Goal: Task Accomplishment & Management: Manage account settings

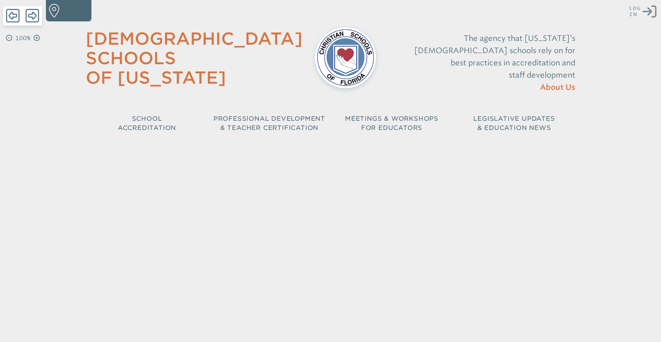
click at [652, 16] on icon "Log in or Create Account" at bounding box center [650, 12] width 14 height 14
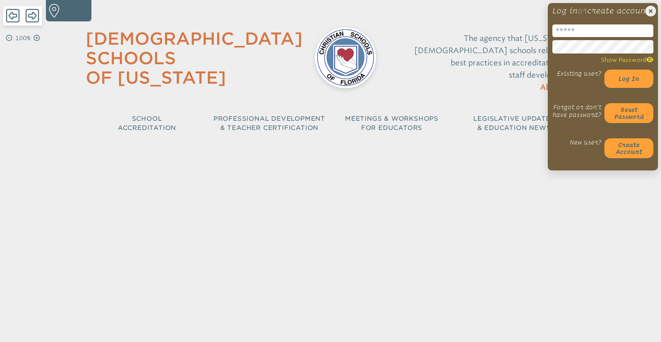
click at [583, 37] on input "email" at bounding box center [602, 30] width 101 height 13
type input "**********"
click at [528, 68] on p "The agency that Florida’s Christian schools rely on for best practices in accre…" at bounding box center [481, 63] width 187 height 62
click at [629, 88] on button "Log in" at bounding box center [628, 79] width 49 height 18
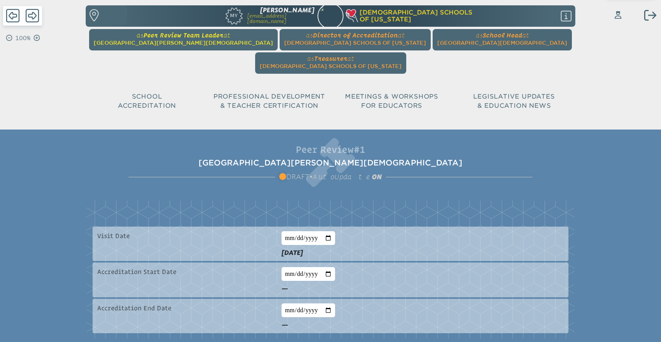
click at [168, 42] on span "[GEOGRAPHIC_DATA][PERSON_NAME][DEMOGRAPHIC_DATA]" at bounding box center [183, 43] width 179 height 6
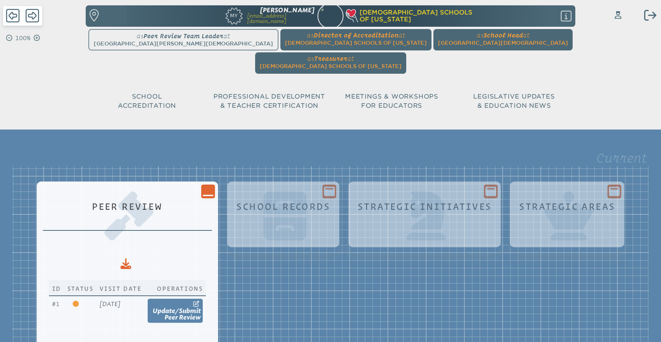
click at [213, 186] on icon "Close Console" at bounding box center [208, 191] width 11 height 11
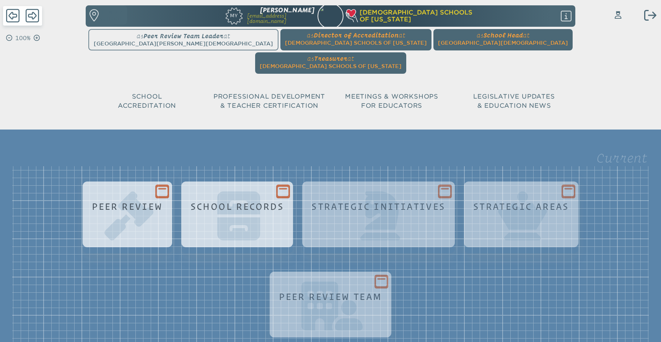
click at [278, 187] on icon at bounding box center [283, 192] width 11 height 10
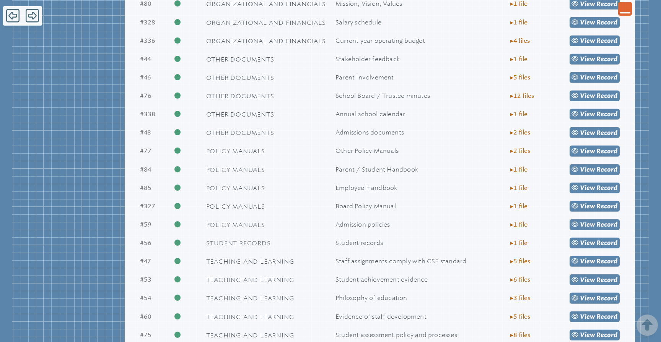
scroll to position [821, 0]
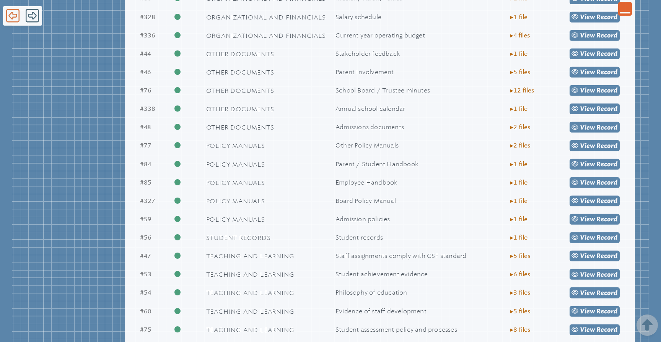
click at [15, 15] on icon at bounding box center [12, 15] width 13 height 13
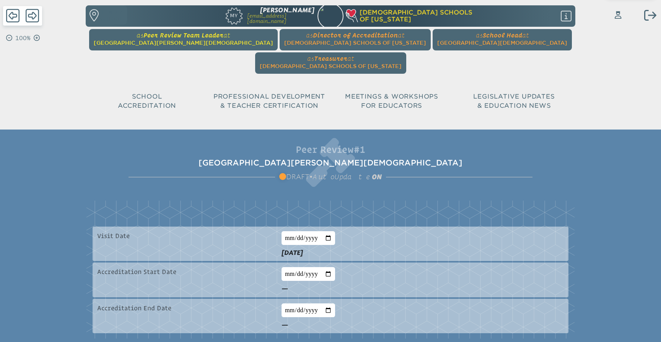
click at [183, 36] on span "Peer Review Team Leader" at bounding box center [183, 35] width 80 height 7
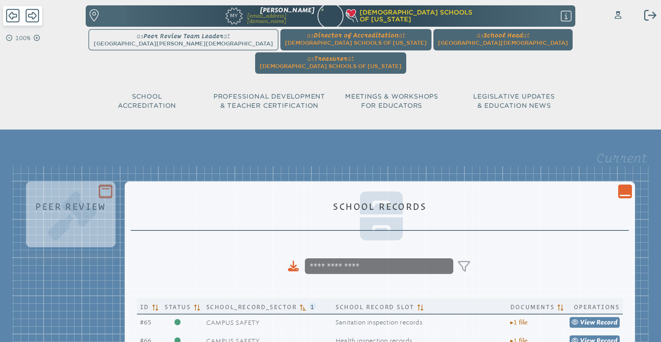
click at [621, 186] on icon "Close Console" at bounding box center [625, 191] width 11 height 11
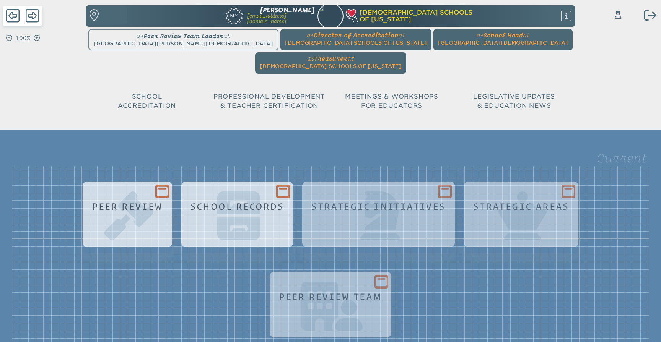
click at [155, 185] on div at bounding box center [162, 192] width 14 height 14
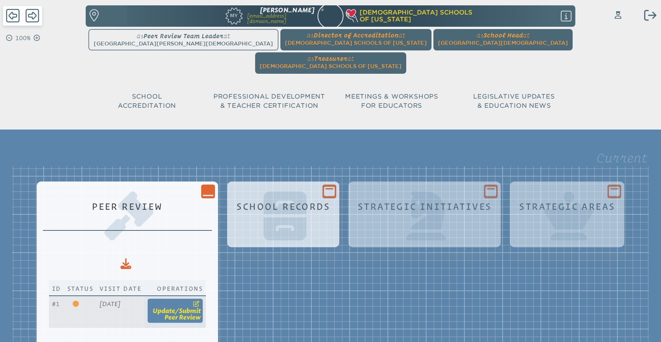
click at [201, 308] on span "submit" at bounding box center [190, 311] width 22 height 7
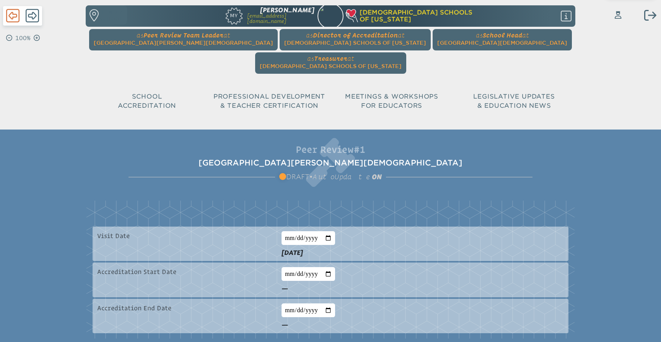
click at [13, 16] on icon at bounding box center [12, 15] width 13 height 15
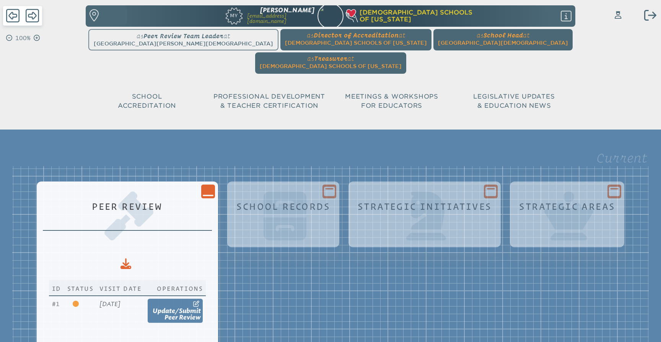
click at [213, 186] on icon "Close Console" at bounding box center [208, 191] width 11 height 11
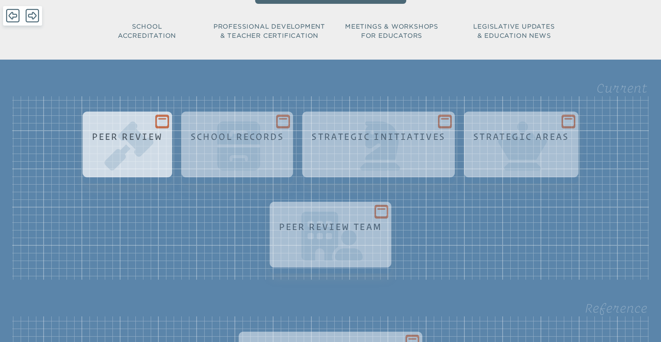
scroll to position [70, 0]
